Goal: Information Seeking & Learning: Understand process/instructions

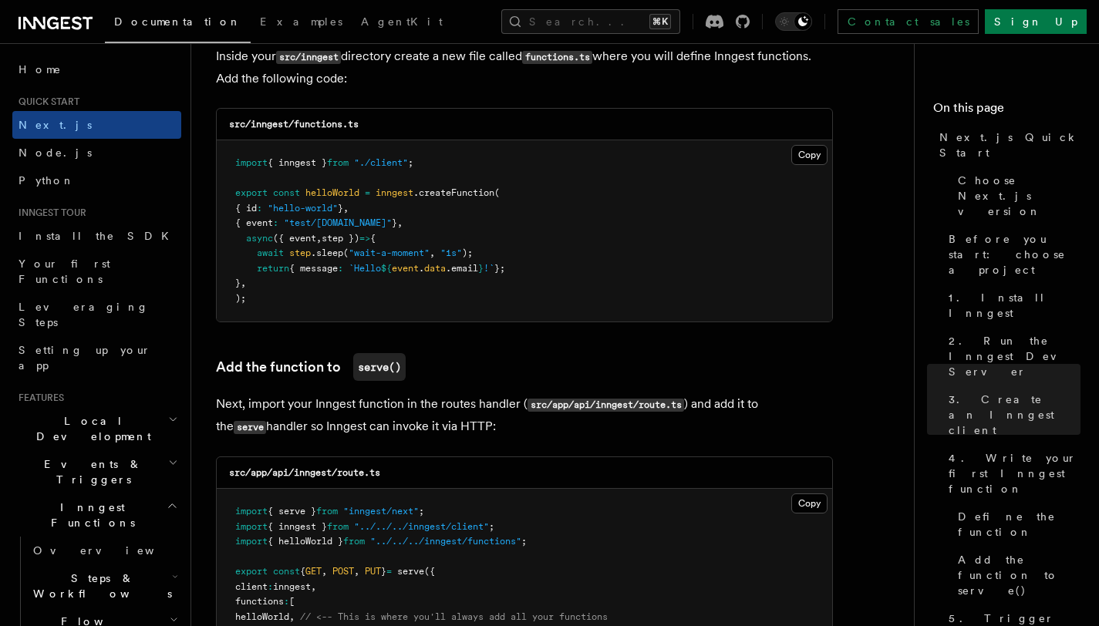
scroll to position [2124, 0]
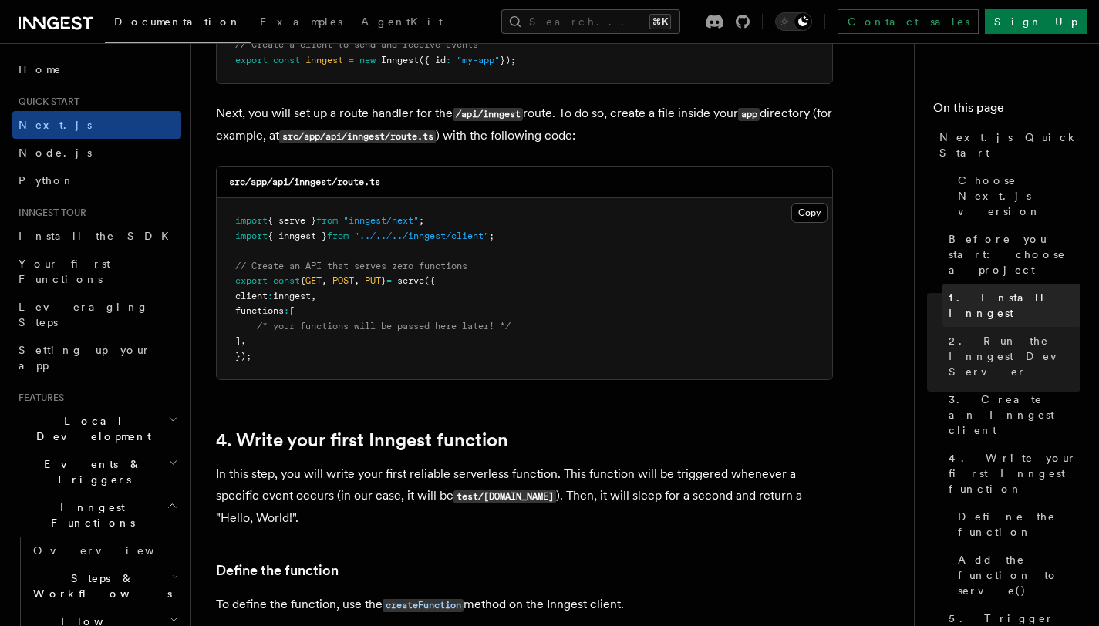
click at [988, 290] on span "1. Install Inngest" at bounding box center [1015, 305] width 132 height 31
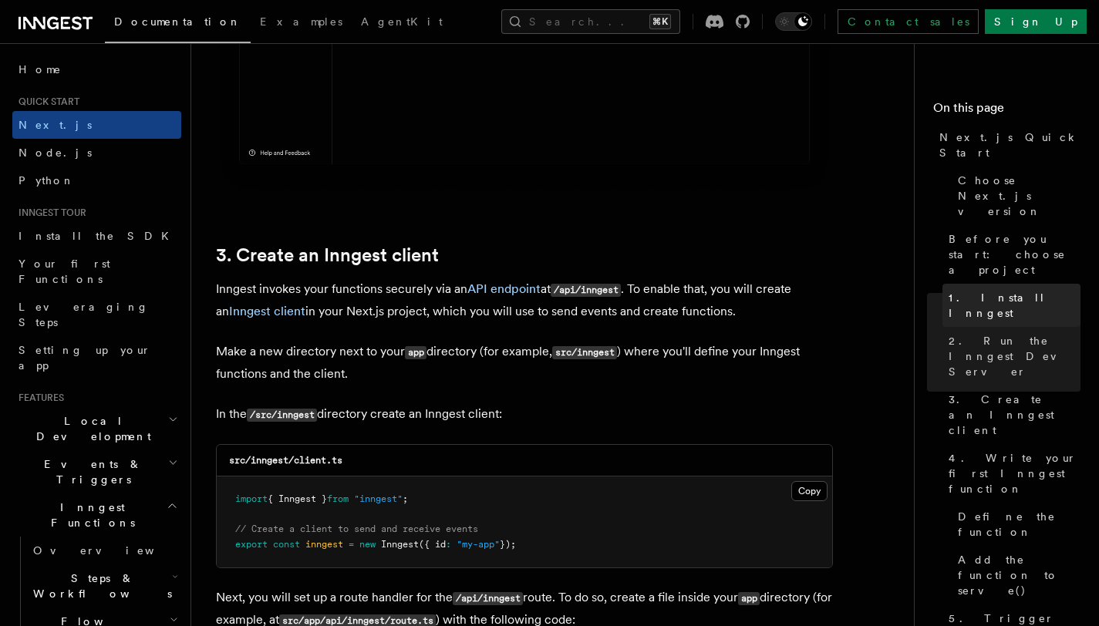
click at [988, 290] on span "1. Install Inngest" at bounding box center [1015, 305] width 132 height 31
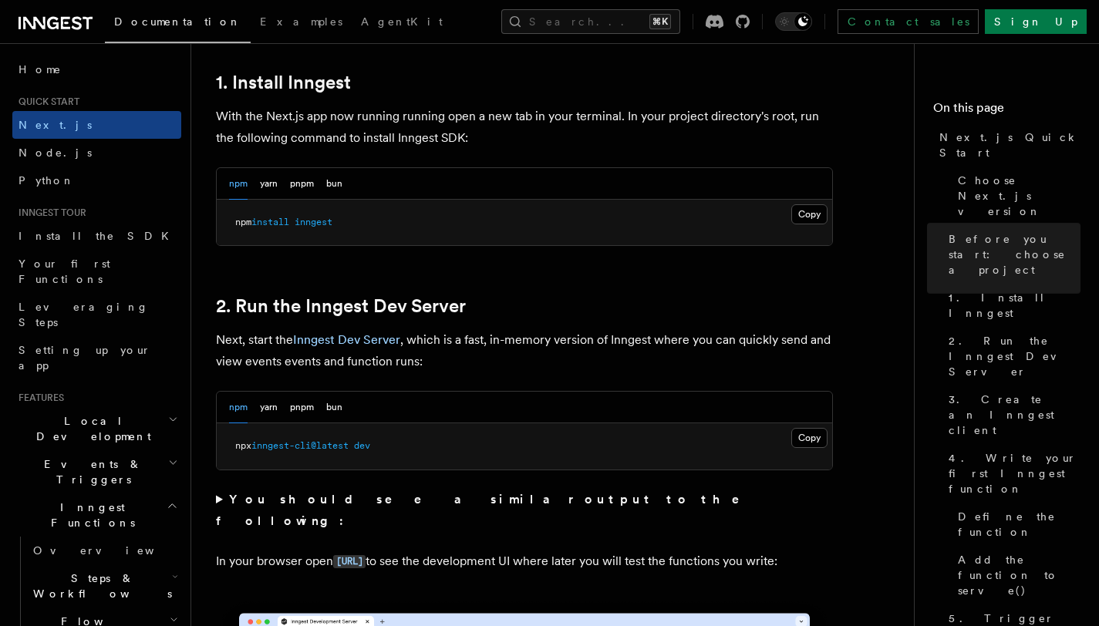
scroll to position [846, 0]
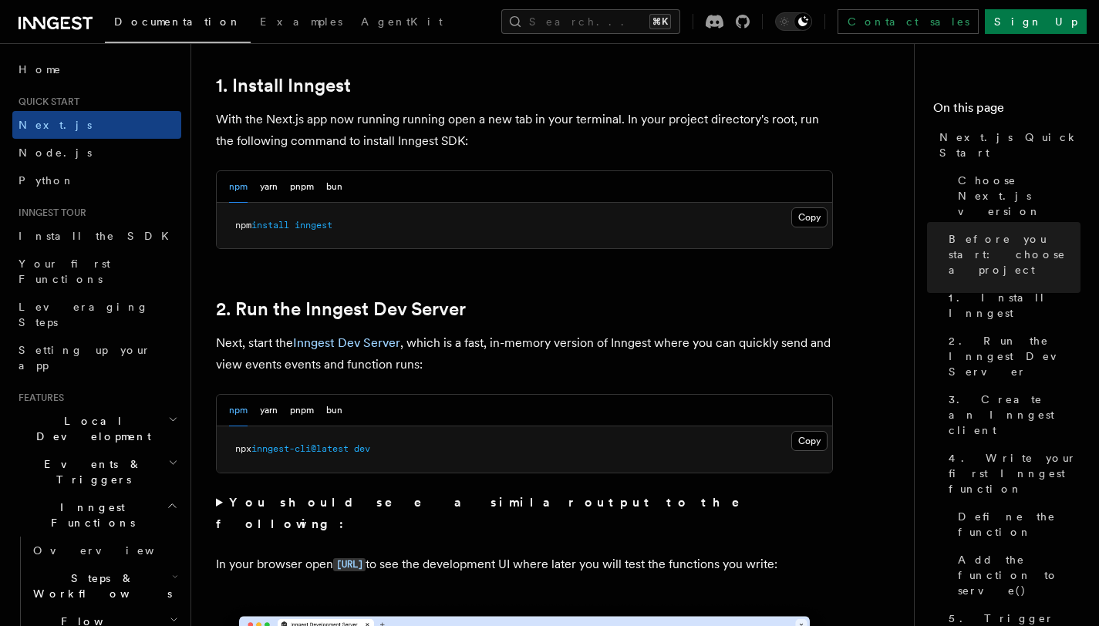
click at [349, 447] on span "inngest-cli@latest" at bounding box center [299, 449] width 97 height 11
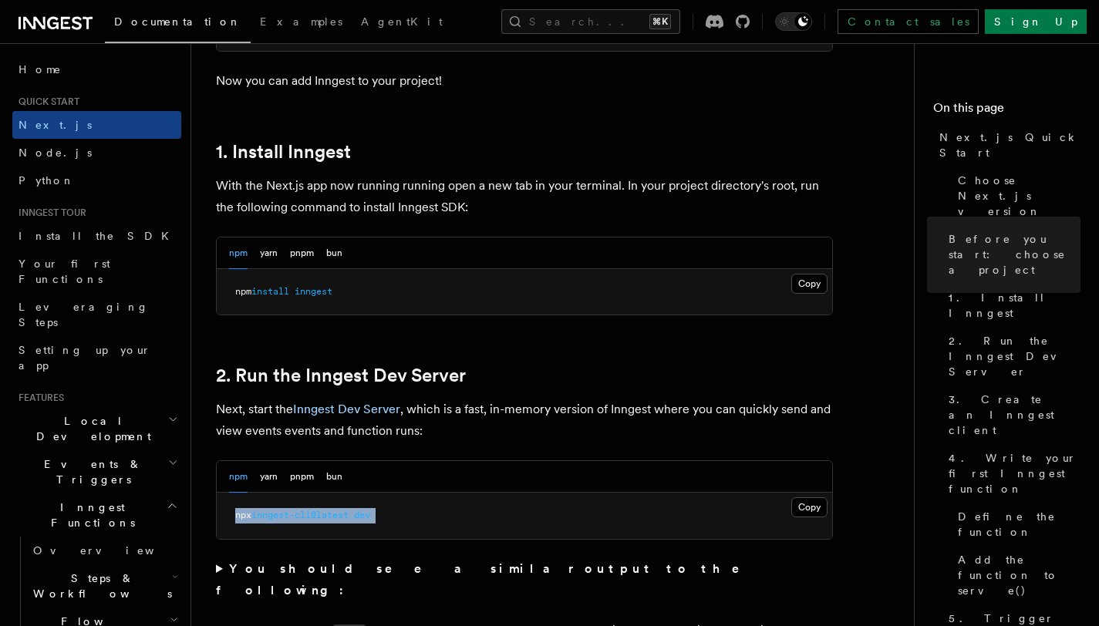
scroll to position [761, 0]
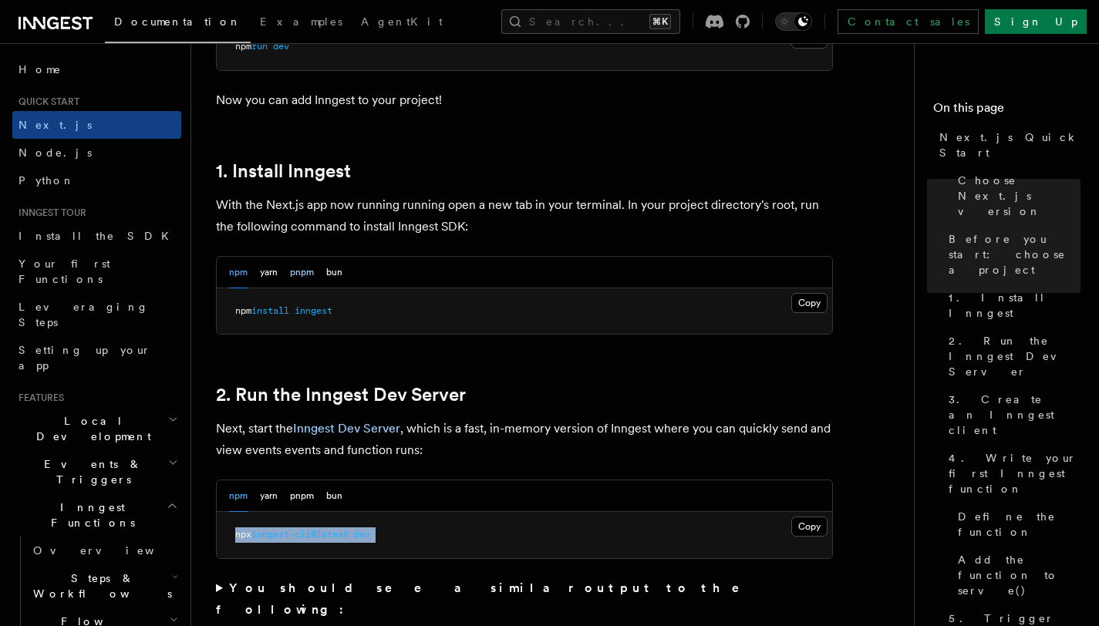
click at [302, 273] on button "pnpm" at bounding box center [302, 273] width 24 height 32
click at [318, 301] on pre "pnpm add inngest" at bounding box center [525, 312] width 616 height 46
copy article "pnpm add inngest"
